Goal: Information Seeking & Learning: Learn about a topic

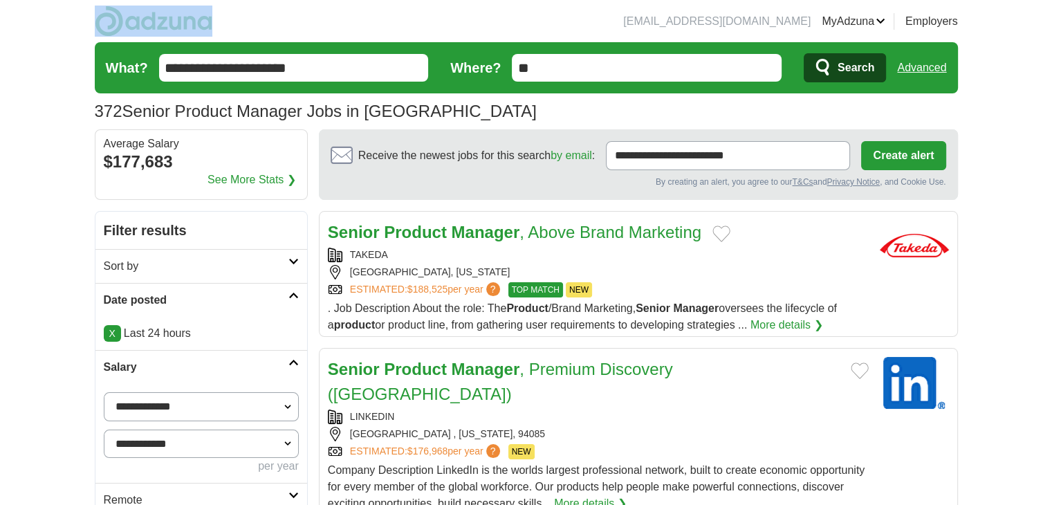
drag, startPoint x: 222, startPoint y: 20, endPoint x: 131, endPoint y: 21, distance: 90.6
click at [131, 21] on header "[EMAIL_ADDRESS][DOMAIN_NAME] [GEOGRAPHIC_DATA] Alerts Favorites Resumes ApplyIQ…" at bounding box center [526, 64] width 863 height 129
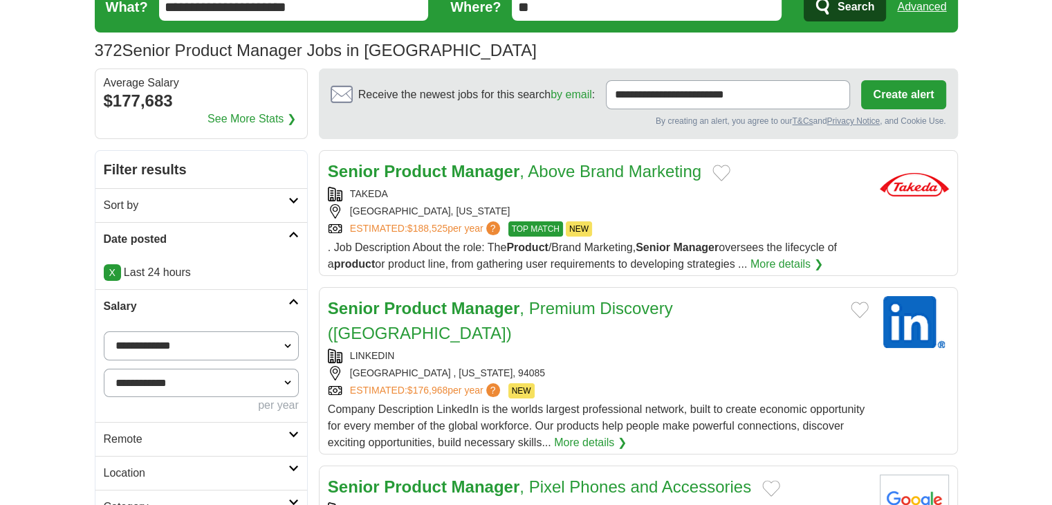
scroll to position [277, 0]
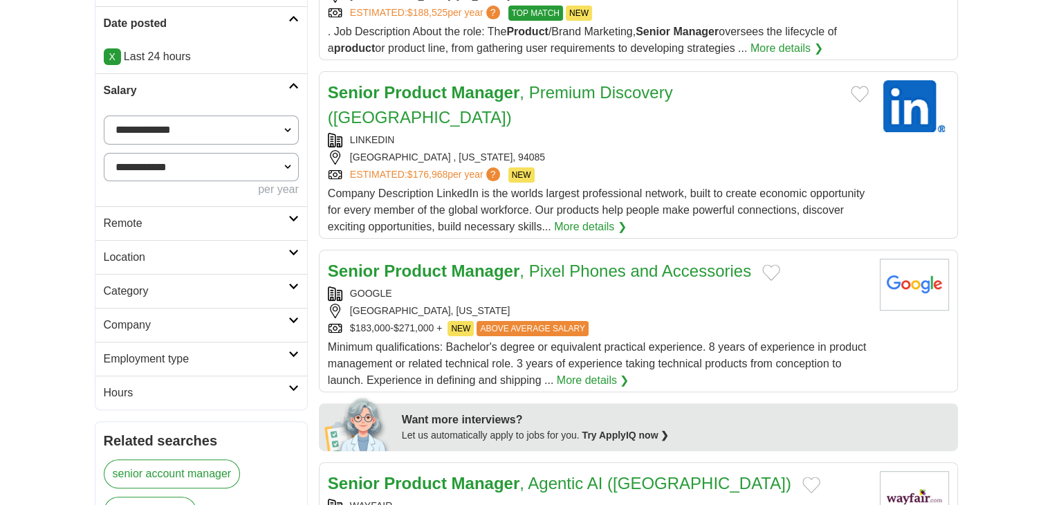
click at [259, 222] on h2 "Remote" at bounding box center [196, 223] width 185 height 17
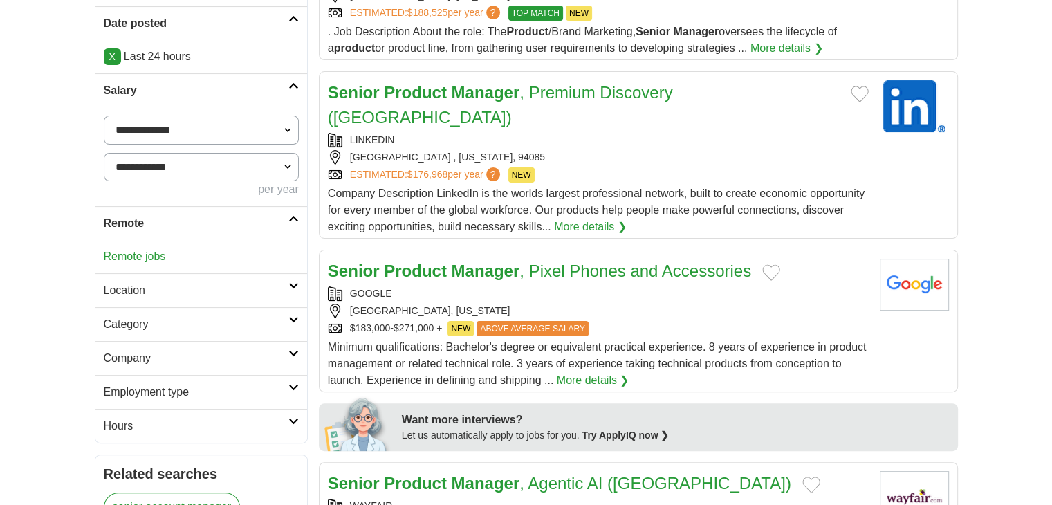
click at [259, 222] on h2 "Remote" at bounding box center [196, 223] width 185 height 17
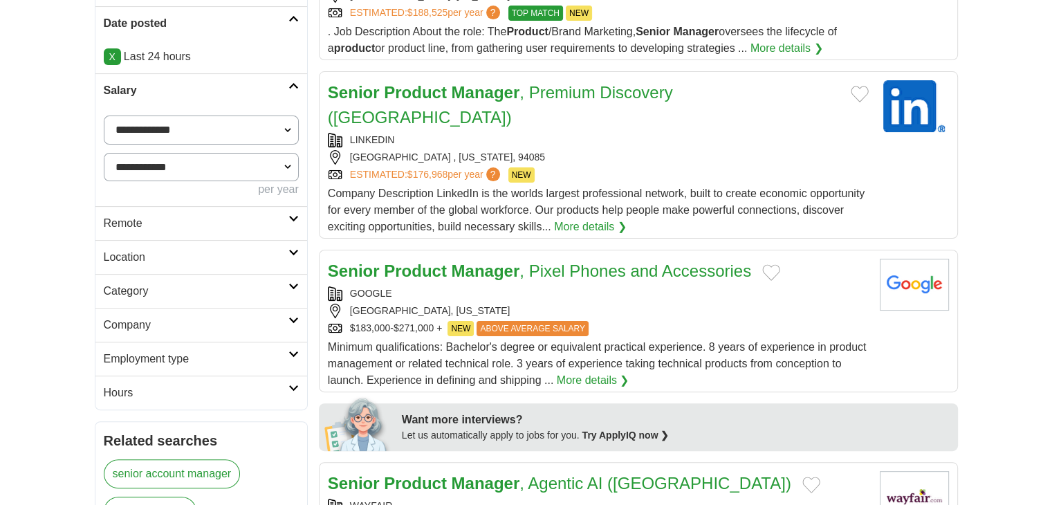
click at [242, 260] on h2 "Location" at bounding box center [196, 257] width 185 height 17
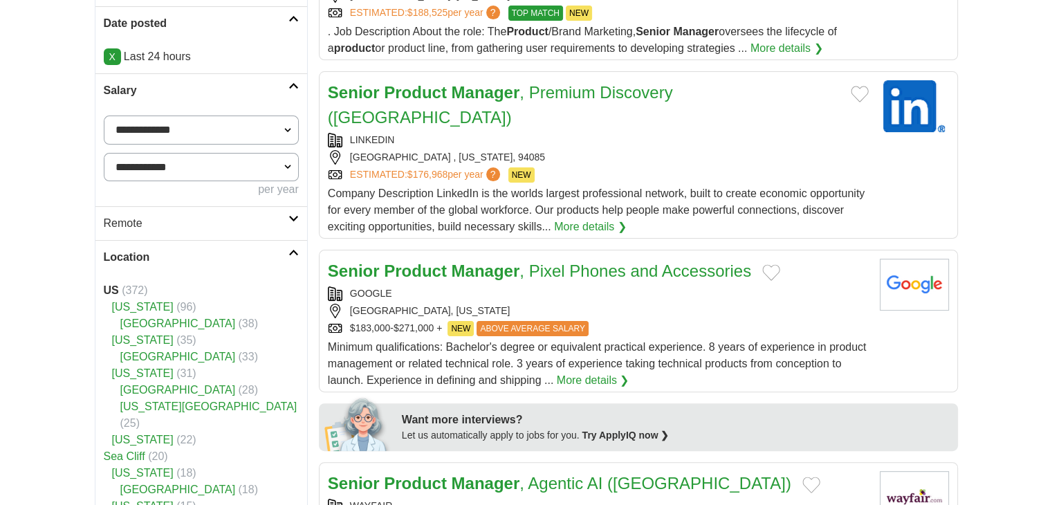
click at [242, 260] on h2 "Location" at bounding box center [196, 257] width 185 height 17
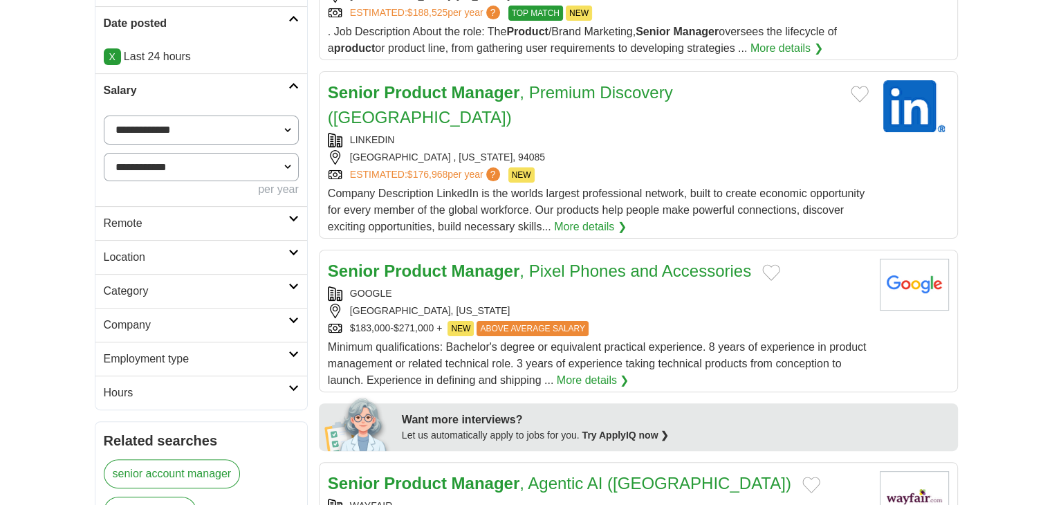
click at [237, 285] on h2 "Category" at bounding box center [196, 291] width 185 height 17
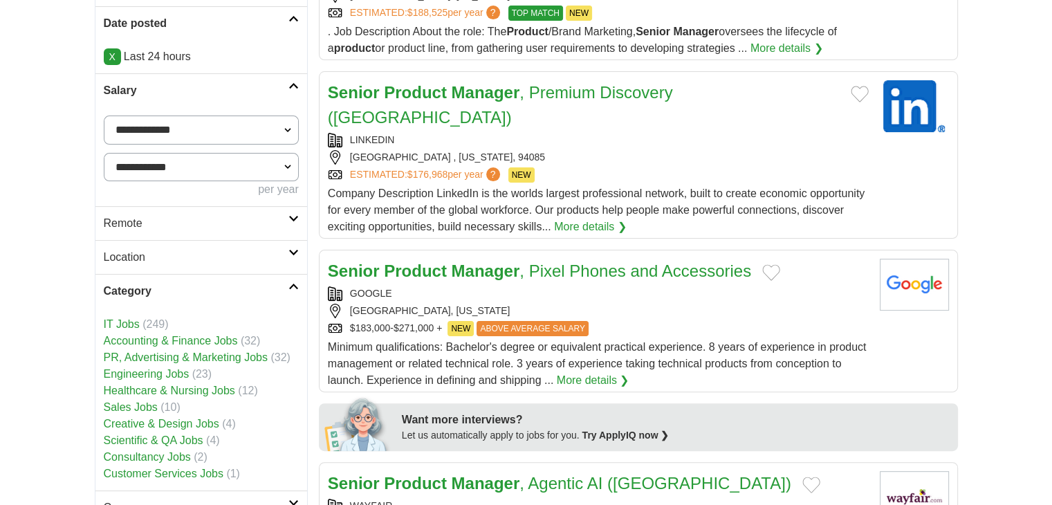
click at [237, 285] on h2 "Category" at bounding box center [196, 291] width 185 height 17
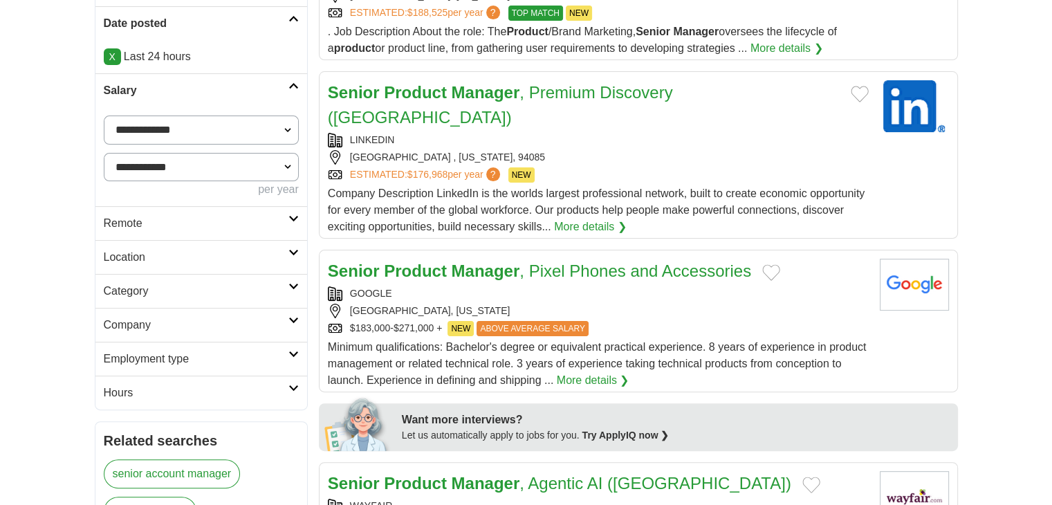
click at [216, 330] on h2 "Company" at bounding box center [196, 325] width 185 height 17
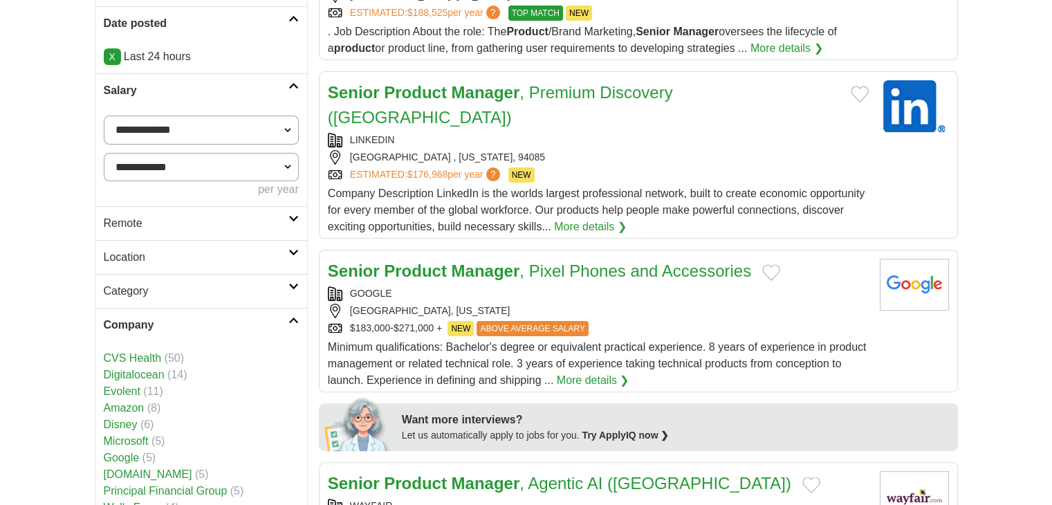
click at [216, 330] on h2 "Company" at bounding box center [196, 325] width 185 height 17
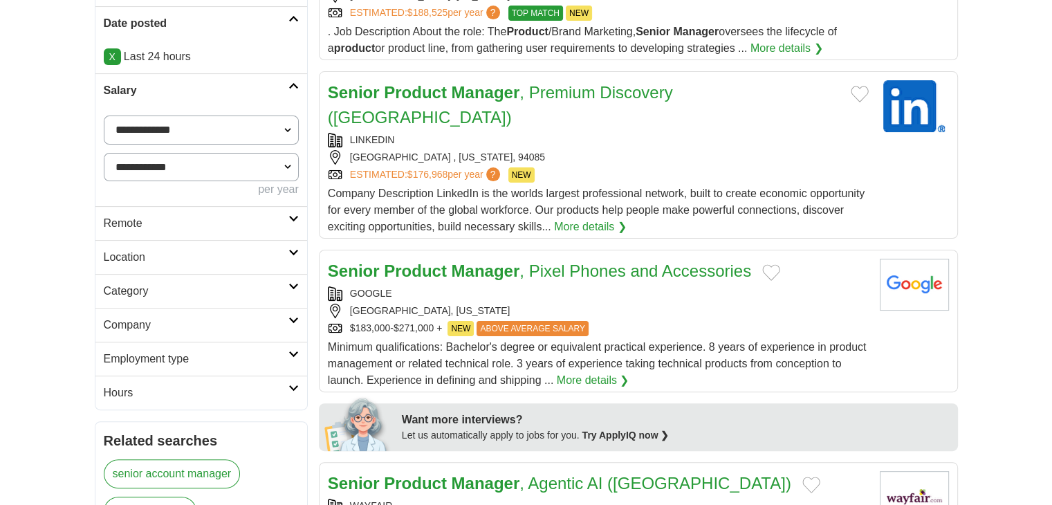
click at [217, 358] on h2 "Employment type" at bounding box center [196, 359] width 185 height 17
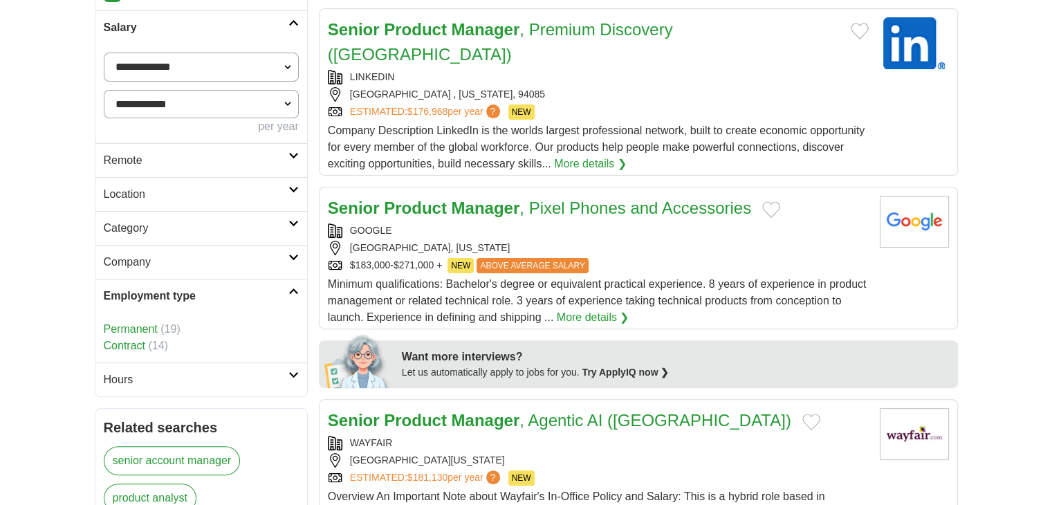
scroll to position [415, 0]
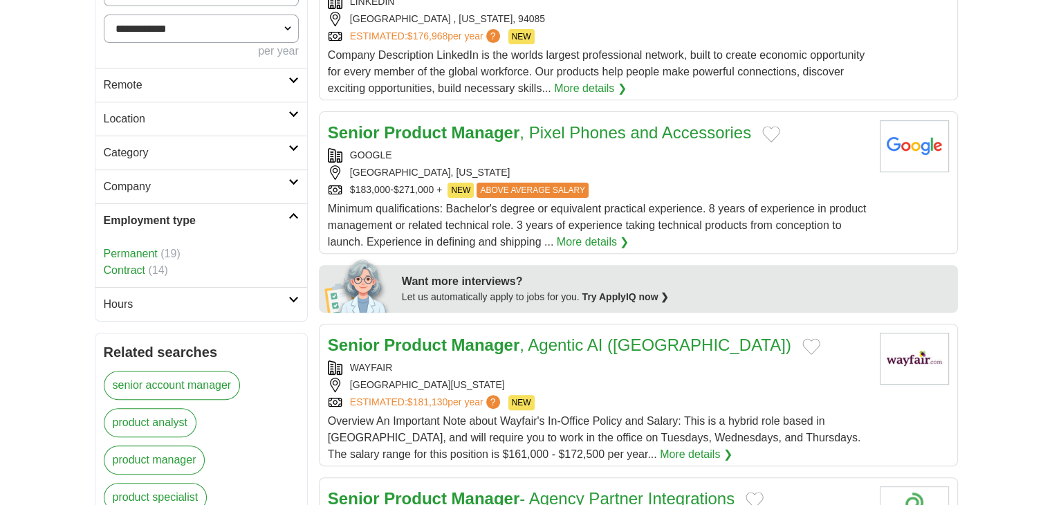
click at [151, 255] on link "Permanent" at bounding box center [131, 254] width 54 height 12
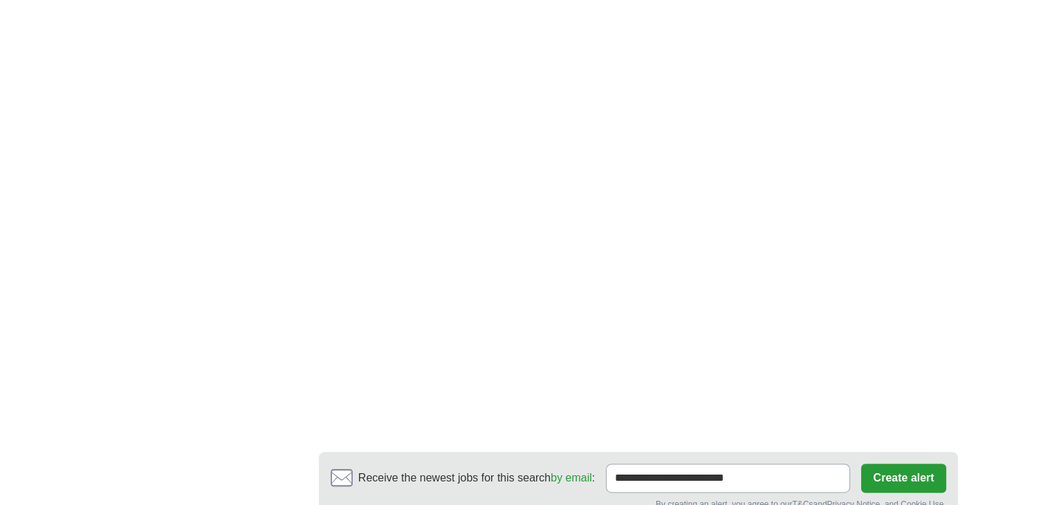
scroll to position [2006, 0]
